Goal: Task Accomplishment & Management: Use online tool/utility

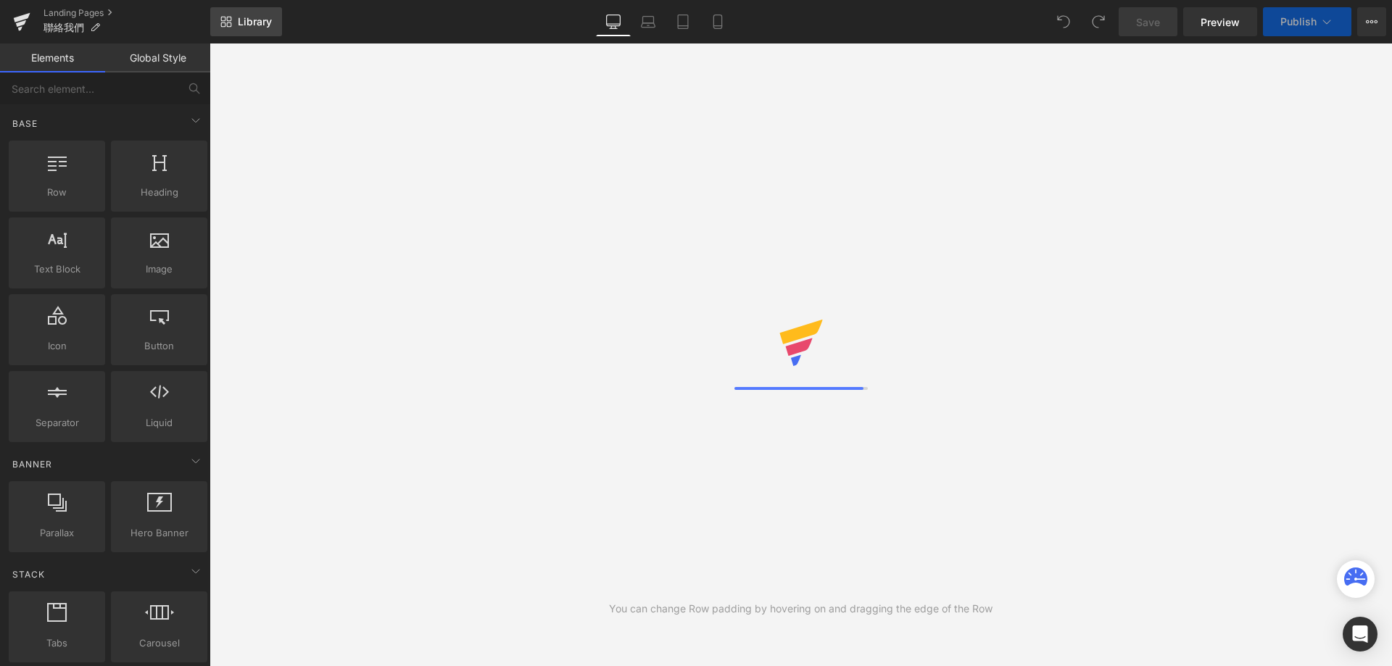
click at [229, 14] on link "Library" at bounding box center [246, 21] width 72 height 29
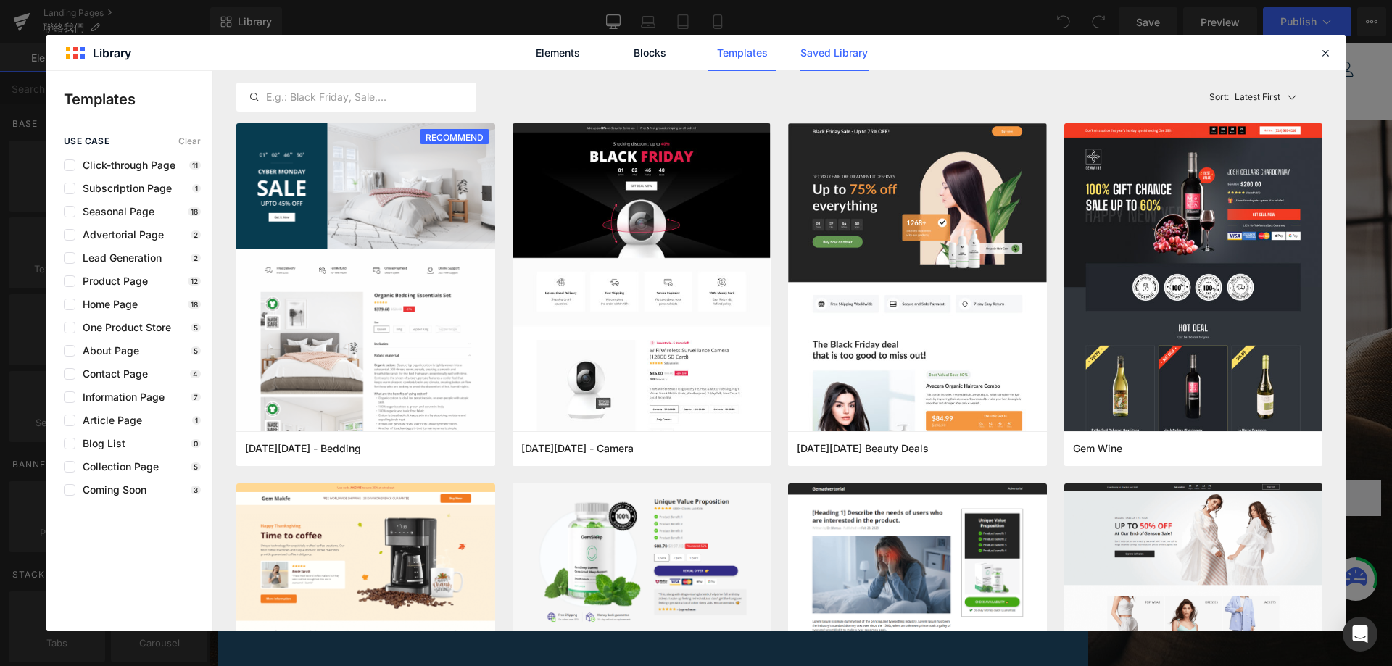
click at [839, 62] on link "Saved Library" at bounding box center [833, 53] width 69 height 36
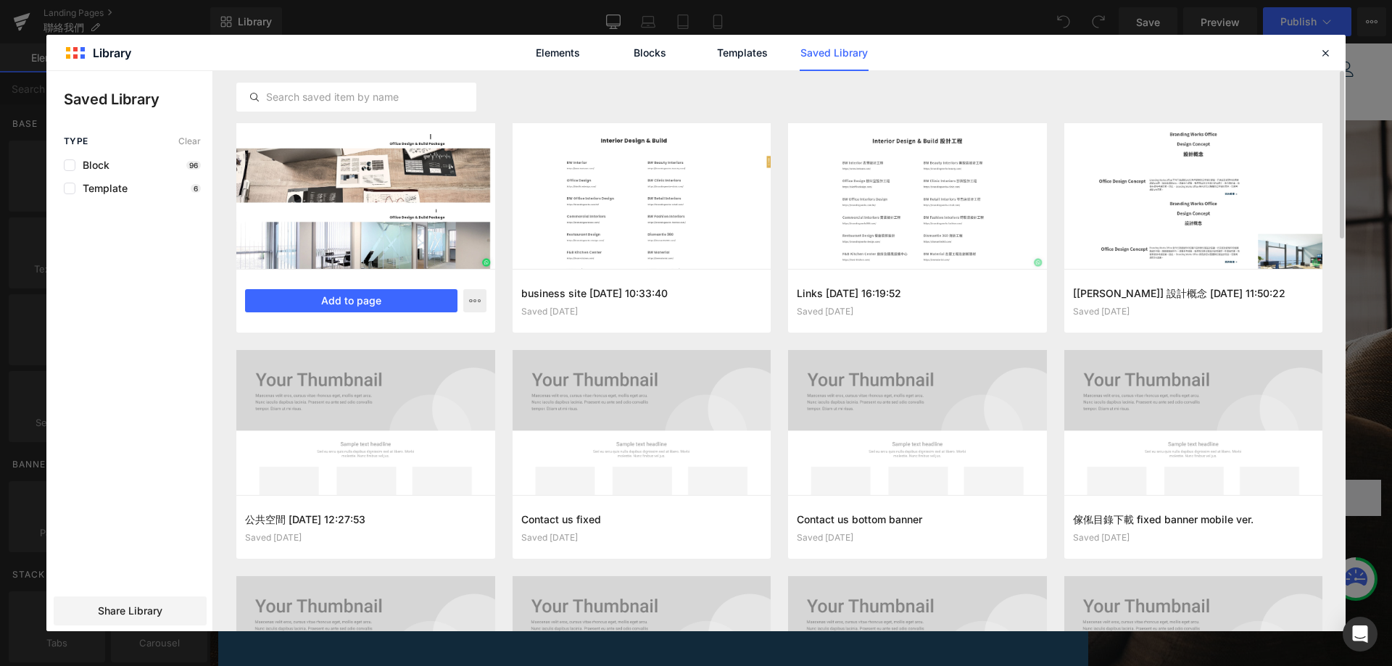
click at [442, 159] on div at bounding box center [365, 196] width 259 height 146
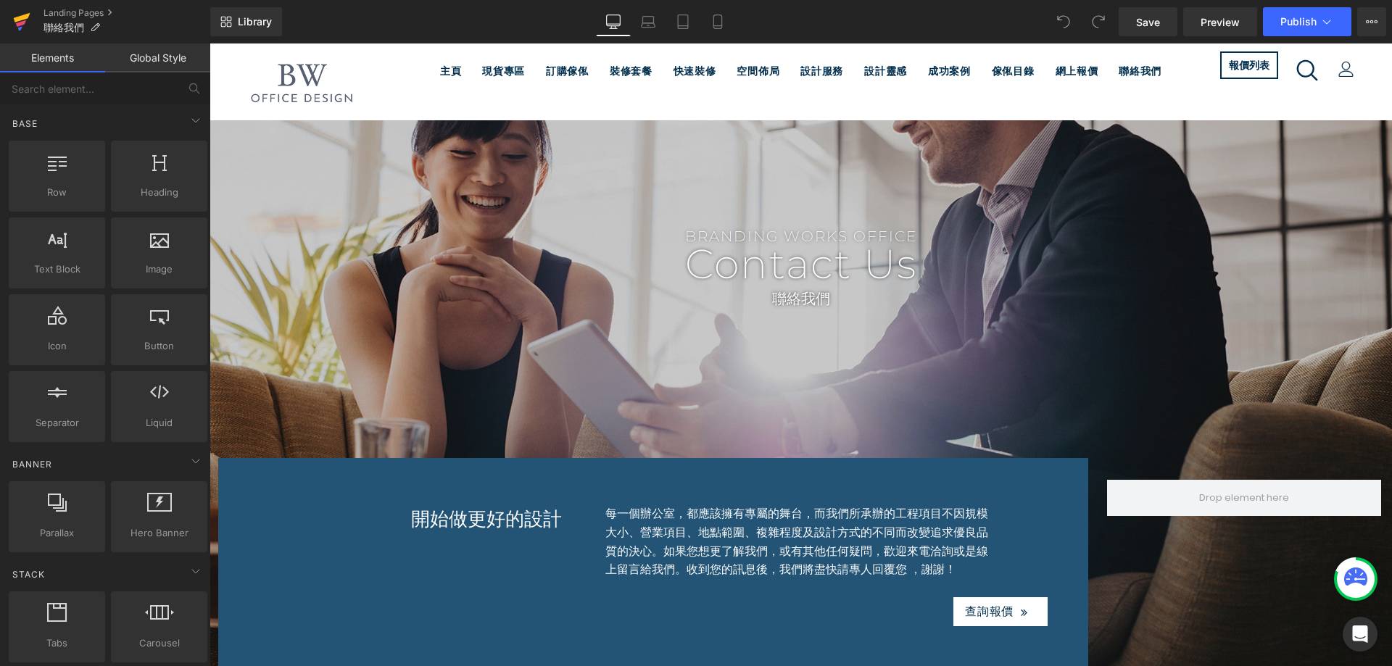
click at [23, 20] on icon at bounding box center [21, 22] width 17 height 36
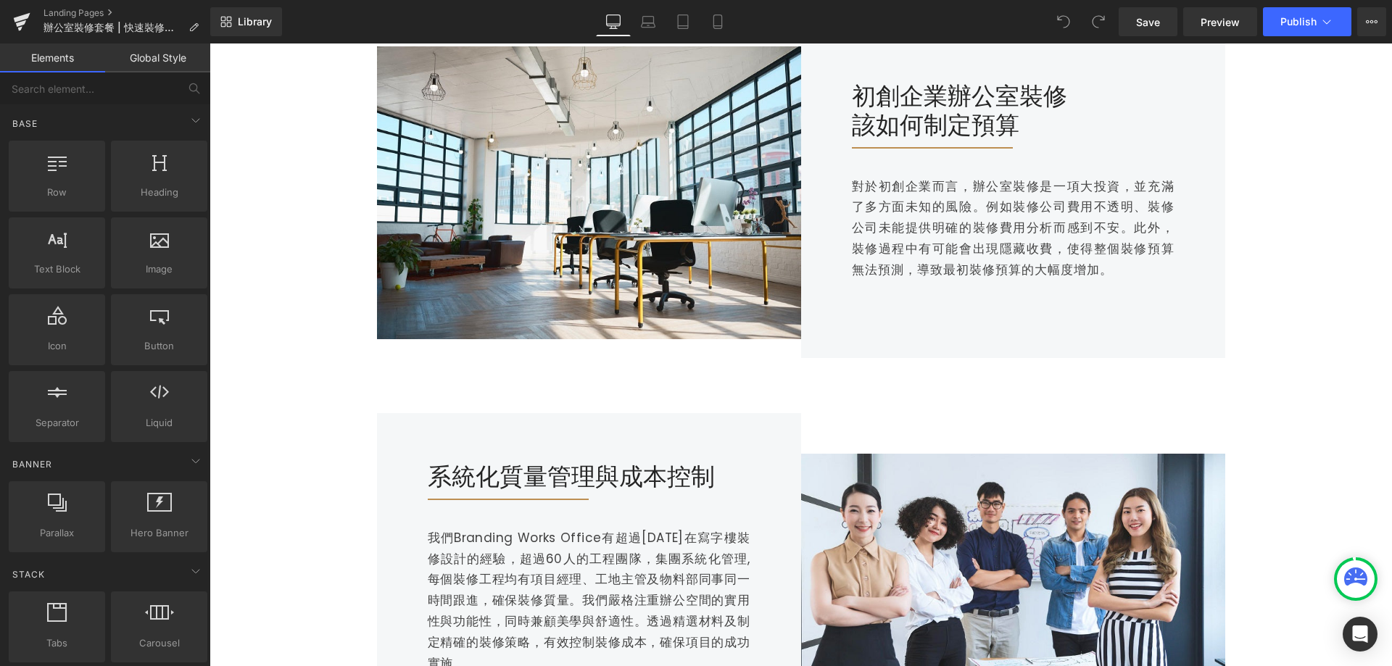
scroll to position [145, 0]
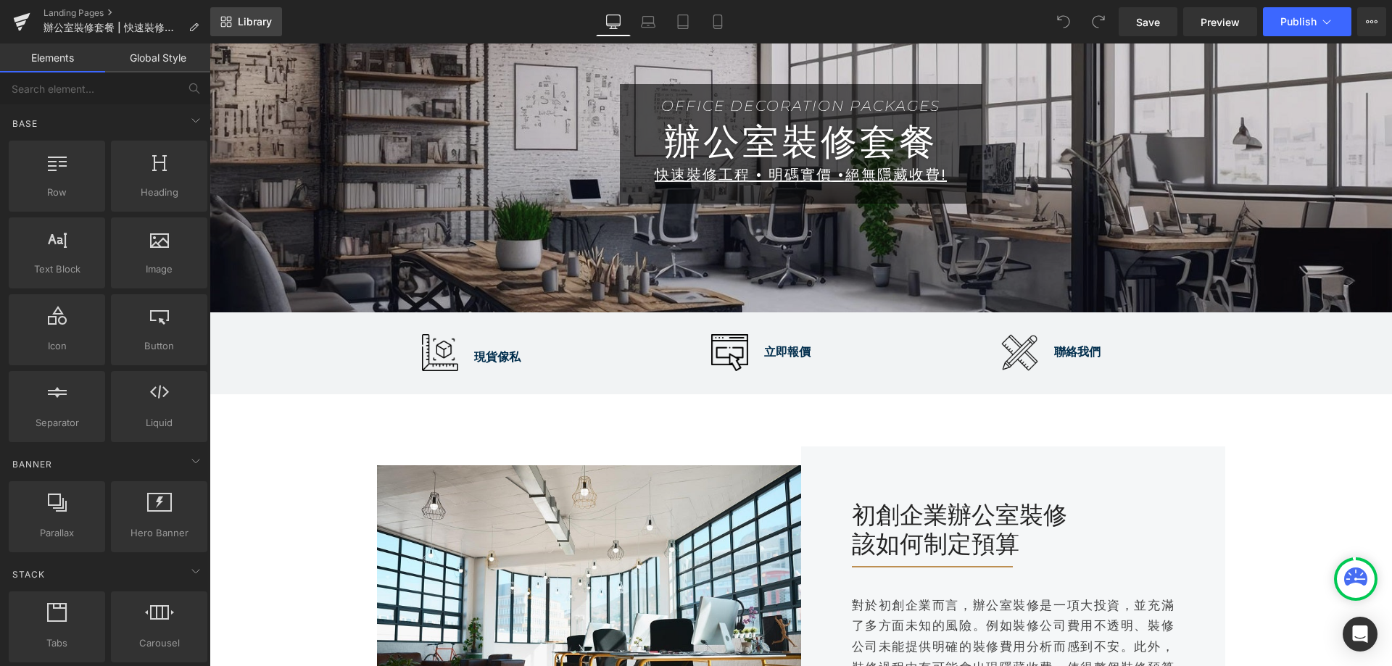
click at [269, 12] on link "Library" at bounding box center [246, 21] width 72 height 29
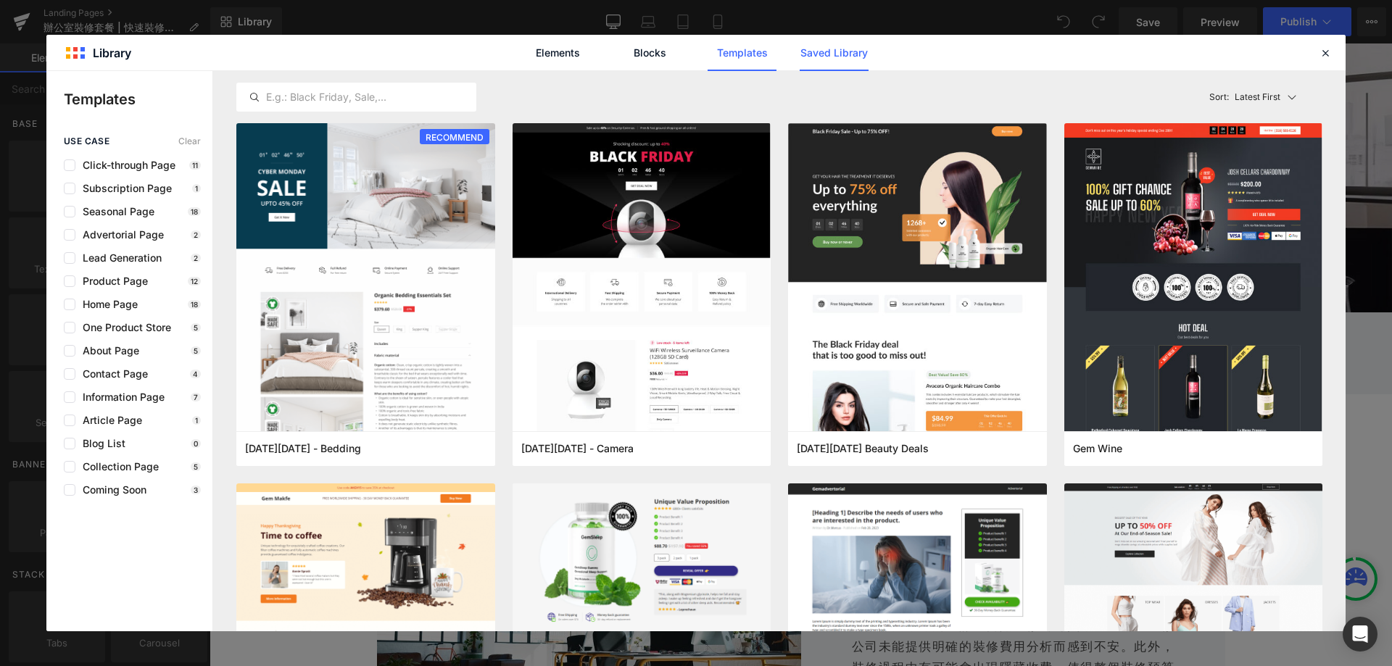
click at [446, 298] on link "Saved Library" at bounding box center [355, 313] width 181 height 31
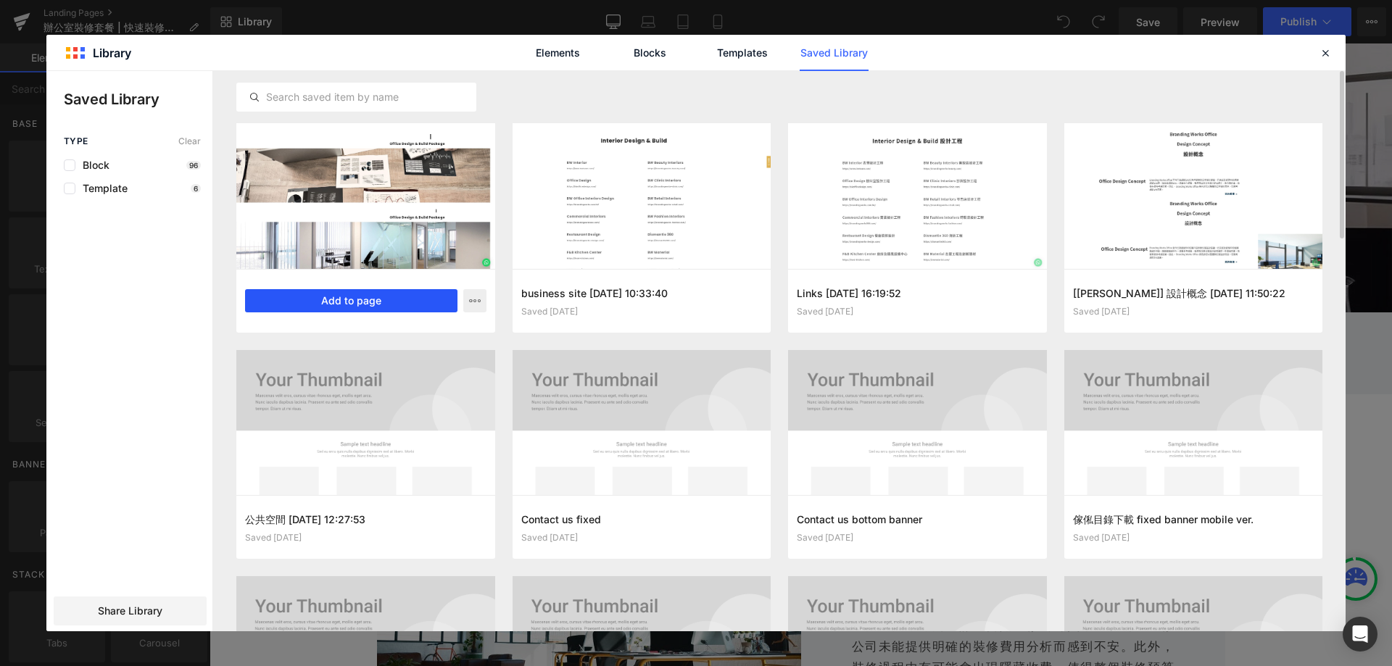
click at [363, 297] on button "Add to page" at bounding box center [351, 300] width 212 height 23
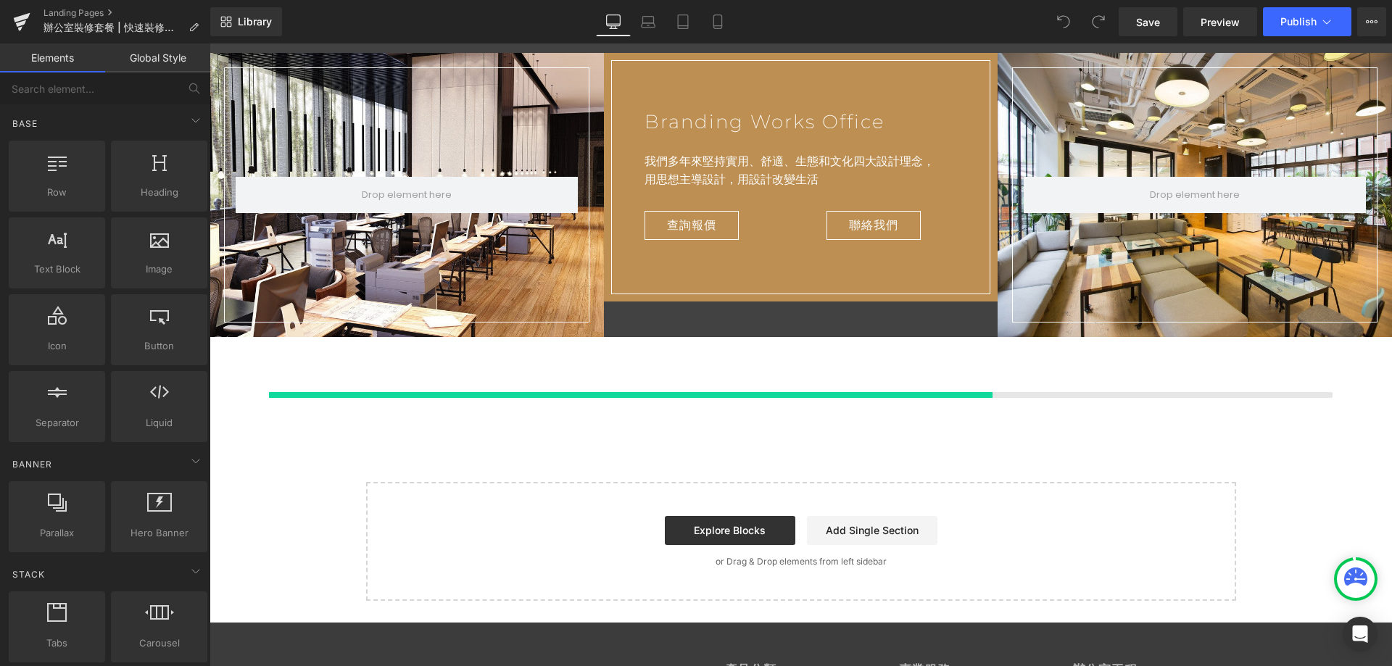
scroll to position [3934, 0]
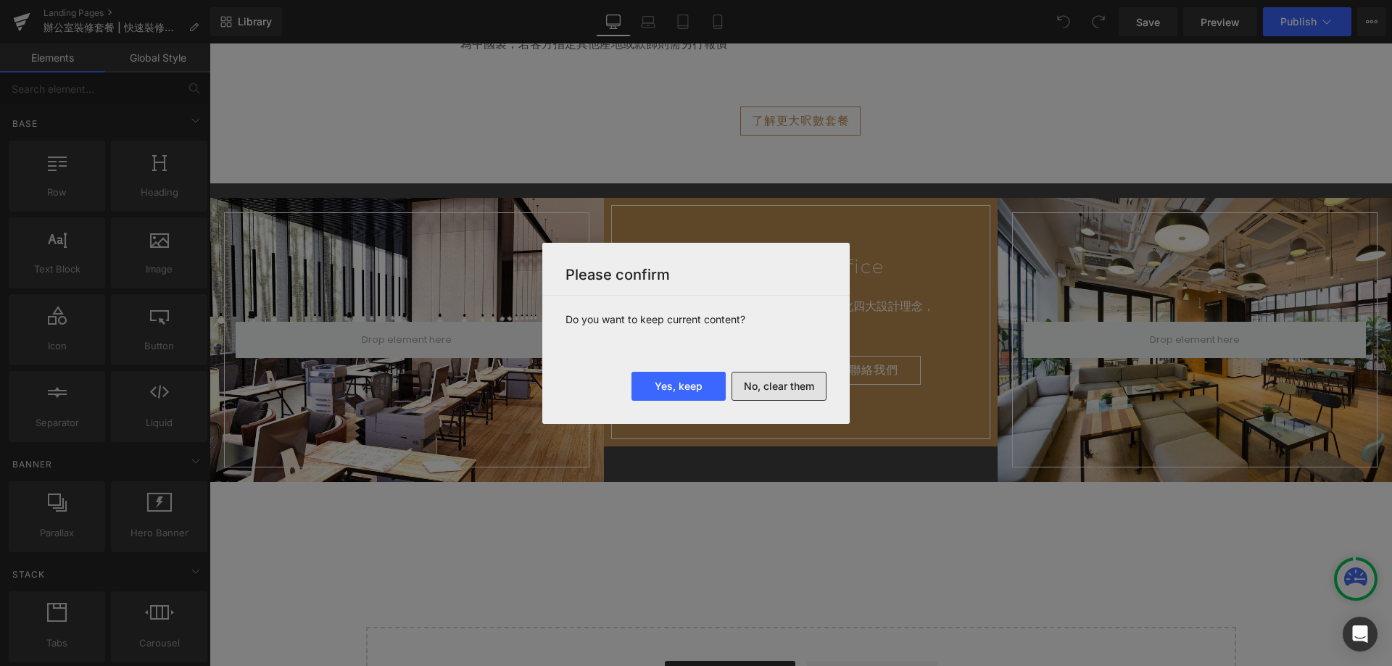
click at [776, 393] on button "No, clear them" at bounding box center [778, 386] width 95 height 29
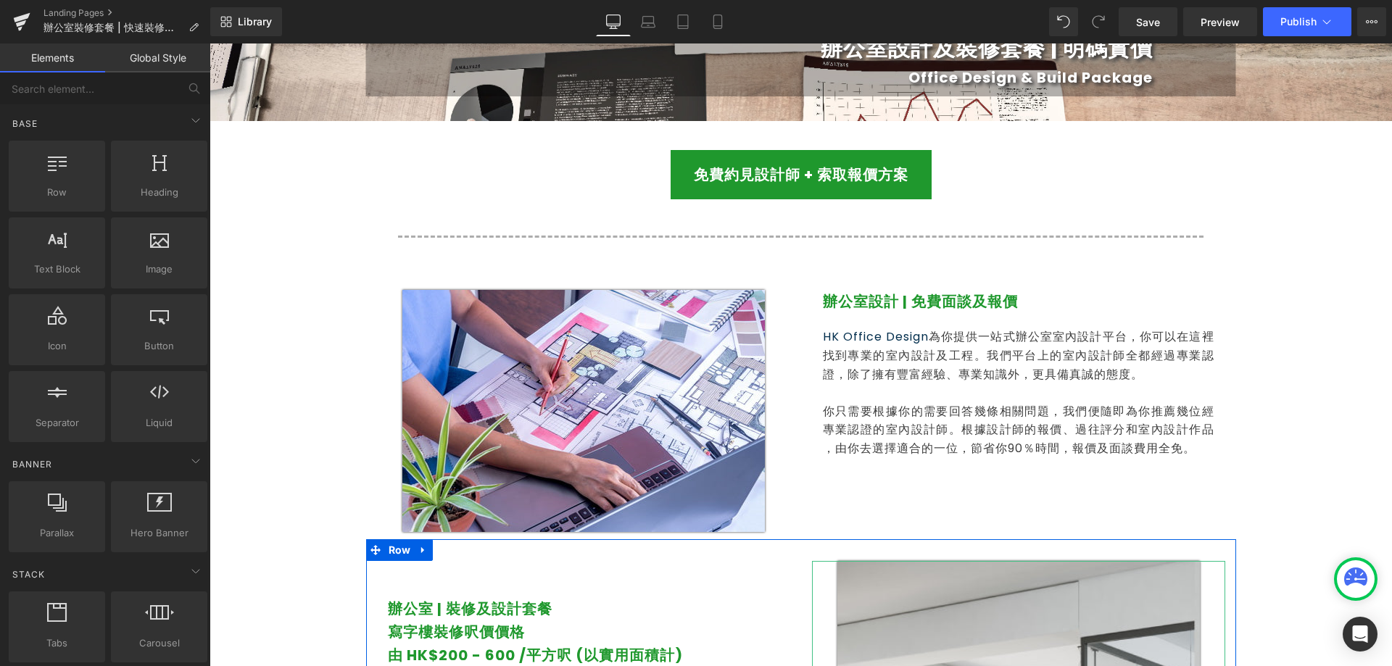
scroll to position [0, 0]
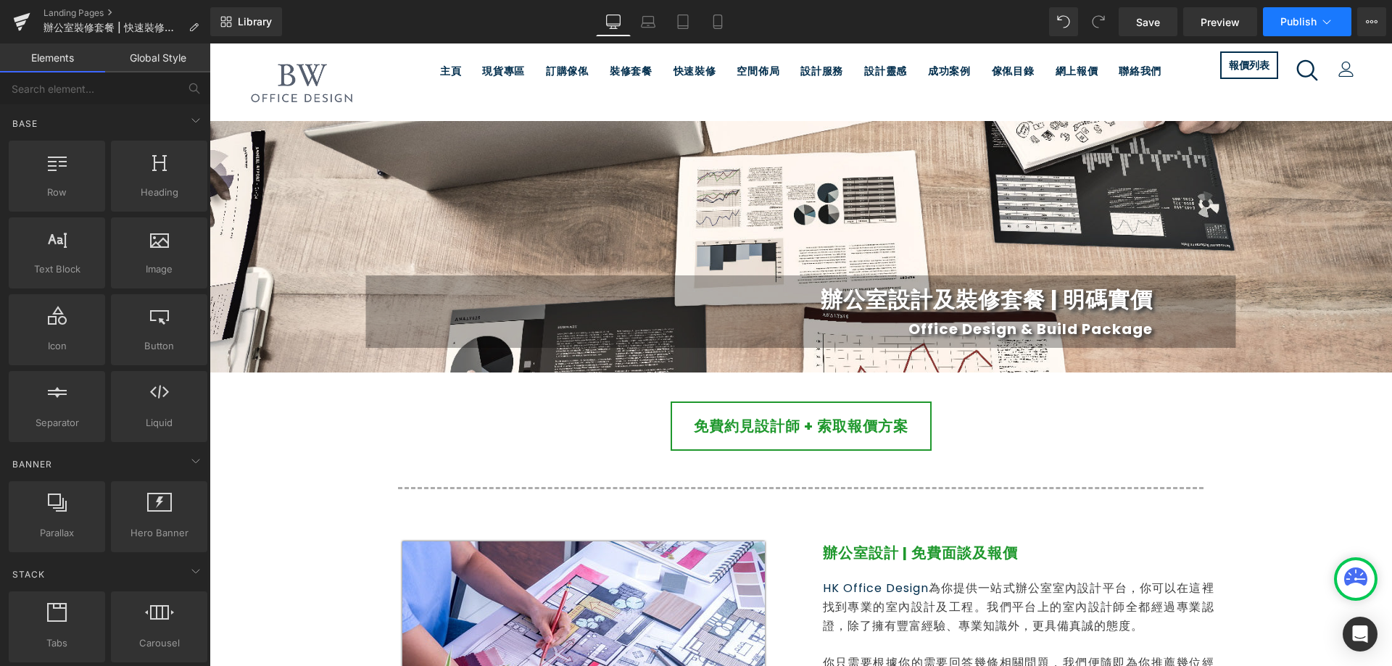
click at [1327, 20] on icon at bounding box center [1326, 21] width 14 height 14
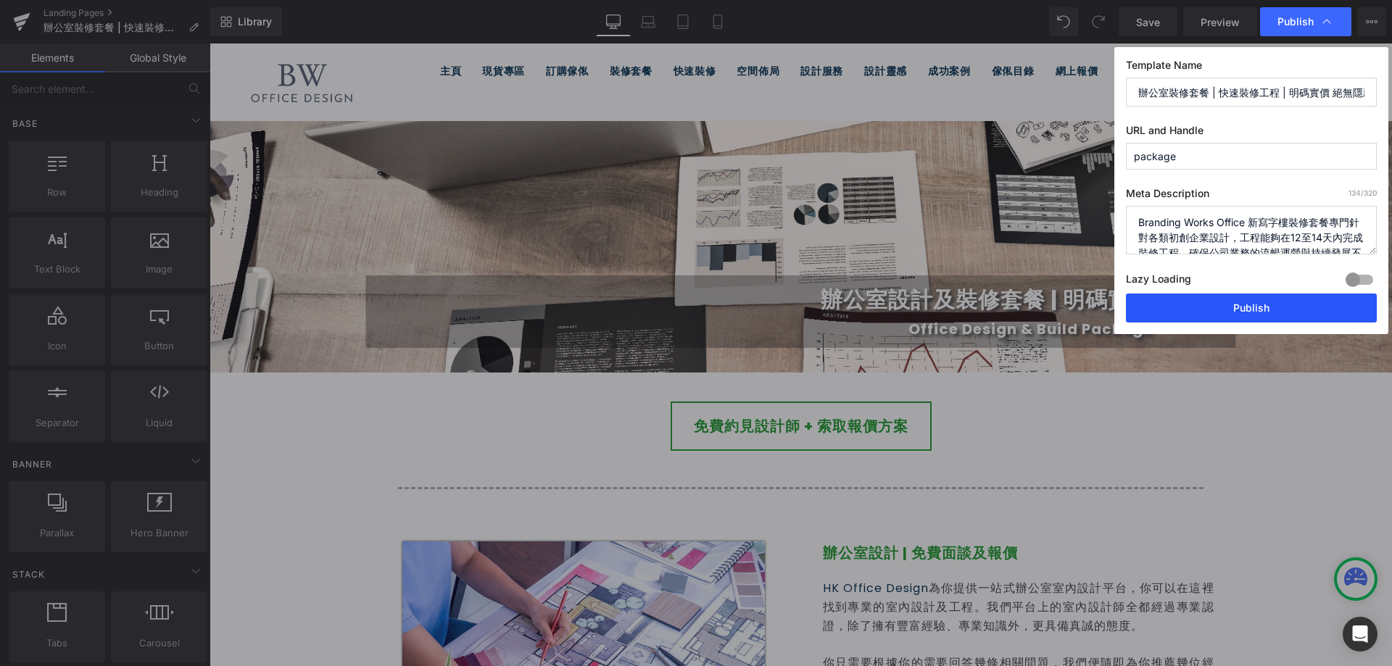
click at [1244, 307] on button "Publish" at bounding box center [1251, 308] width 251 height 29
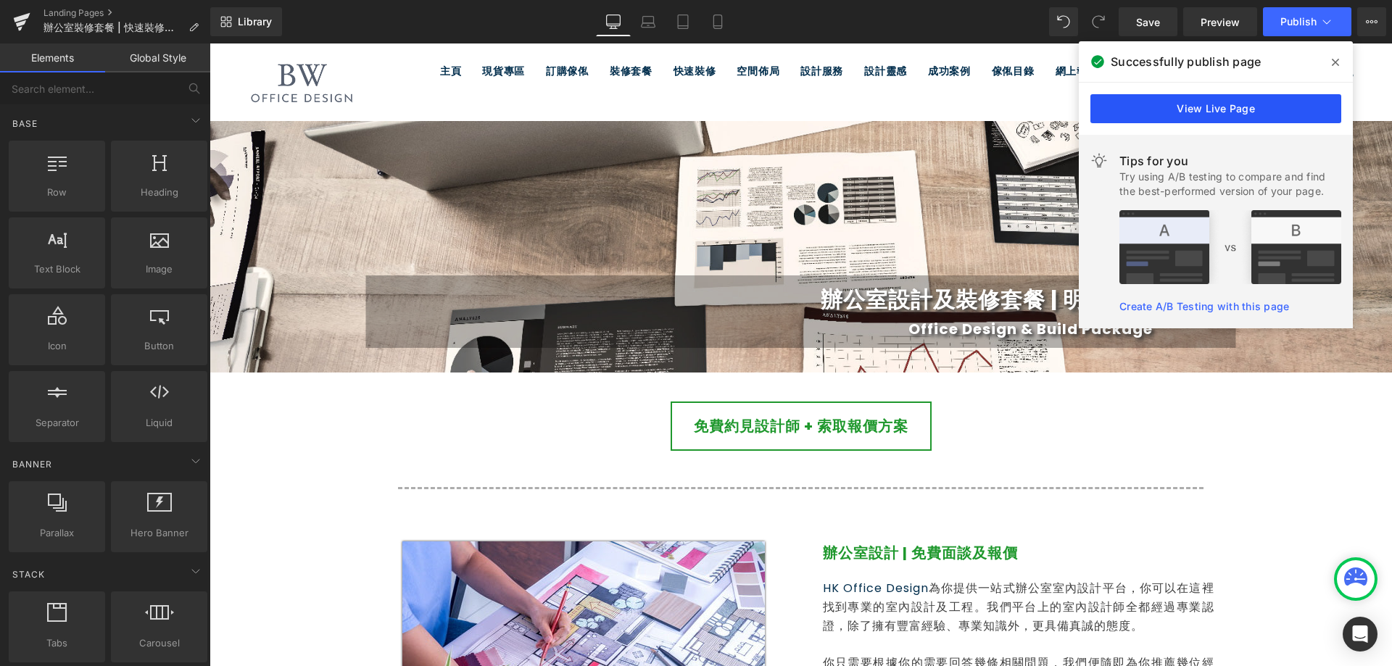
click at [1235, 114] on link "View Live Page" at bounding box center [1215, 108] width 251 height 29
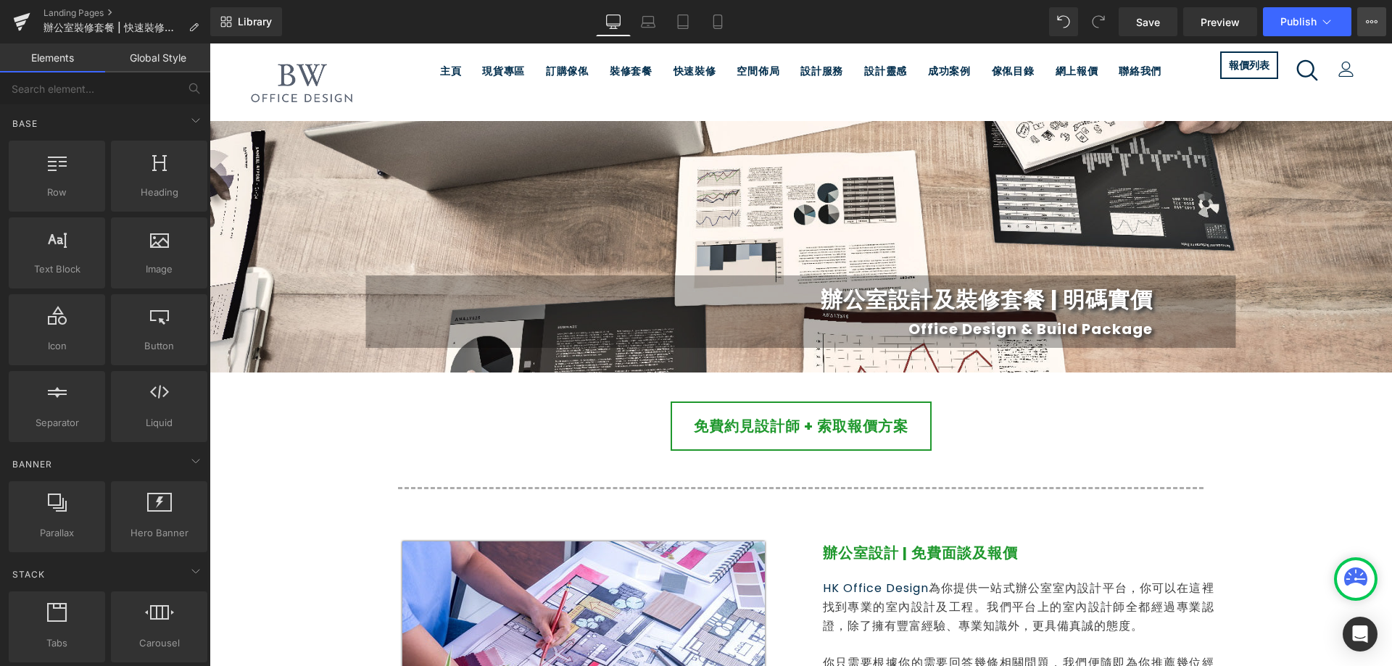
click at [1360, 30] on button "View Live Page View with current Template Save Template to Library Schedule Pub…" at bounding box center [1371, 21] width 29 height 29
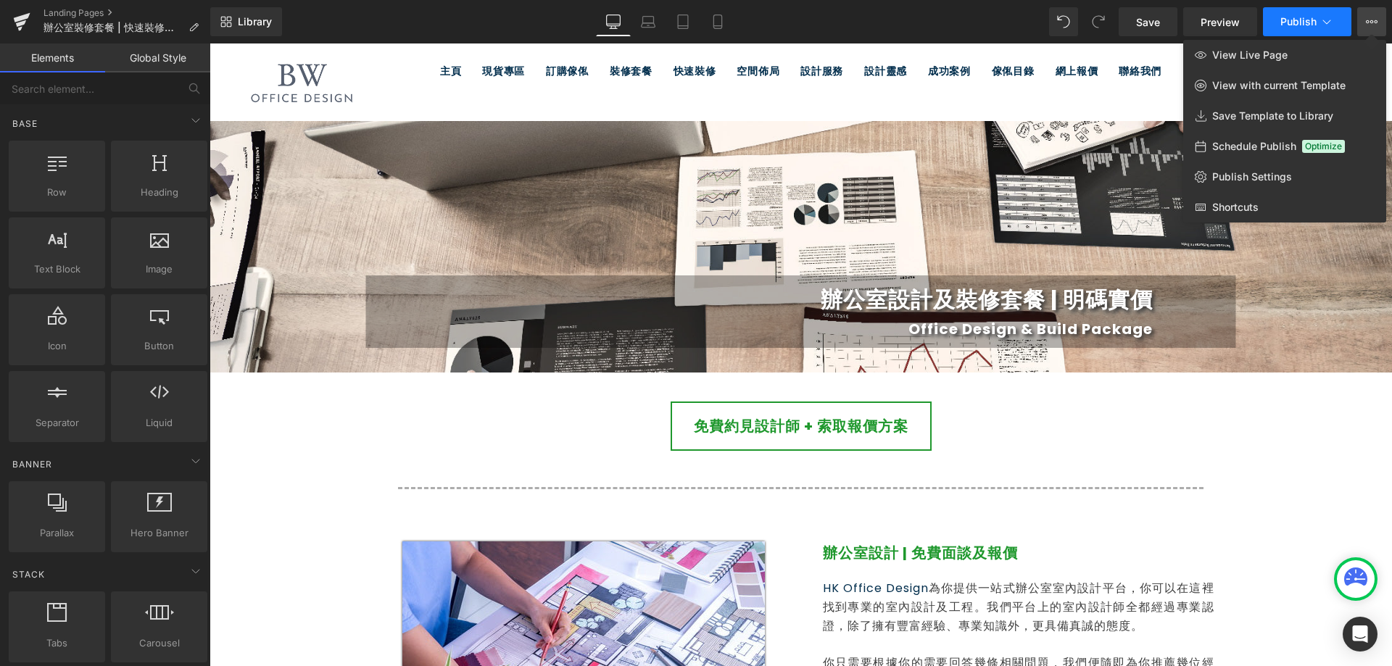
click at [1347, 21] on button "Publish" at bounding box center [1307, 21] width 88 height 29
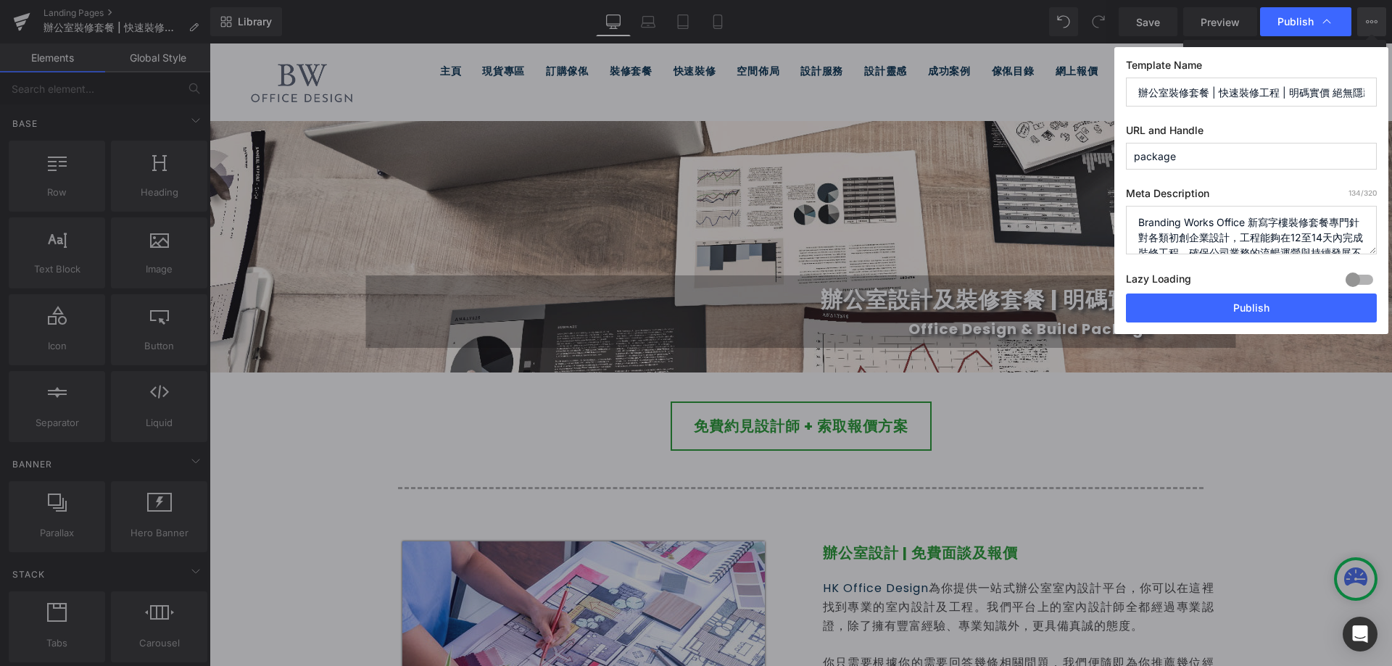
click at [1353, 284] on div at bounding box center [1359, 279] width 35 height 23
